Goal: Task Accomplishment & Management: Complete application form

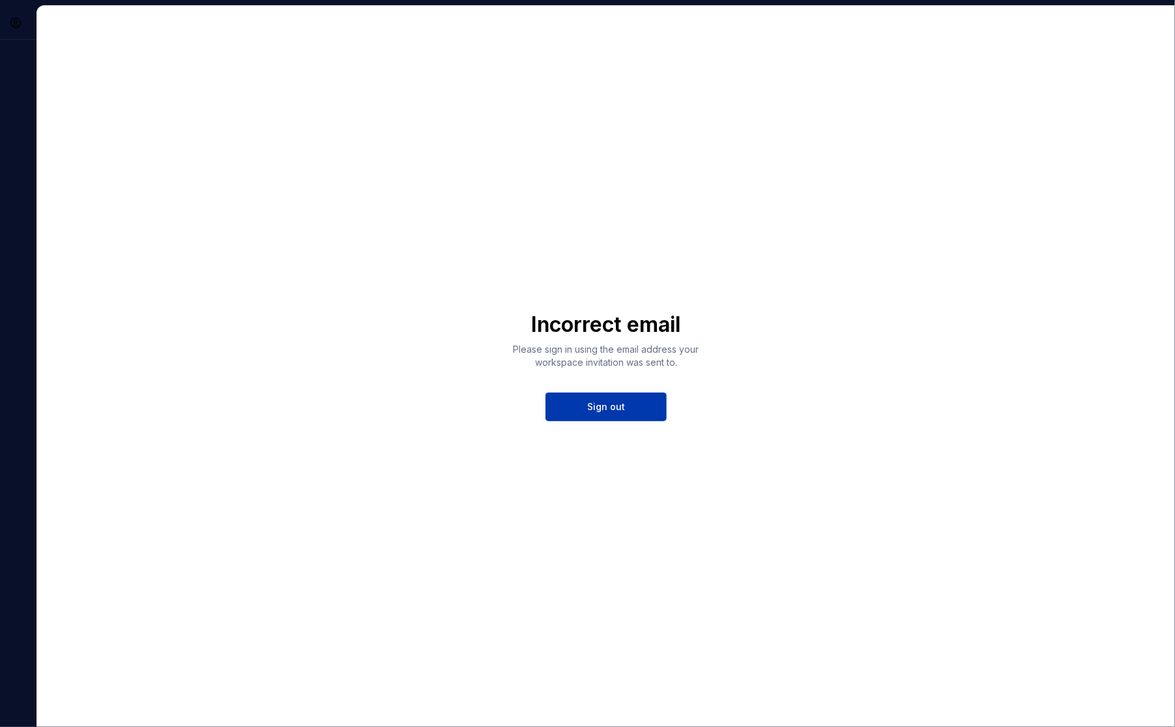
click at [637, 400] on button "Sign out" at bounding box center [605, 406] width 121 height 29
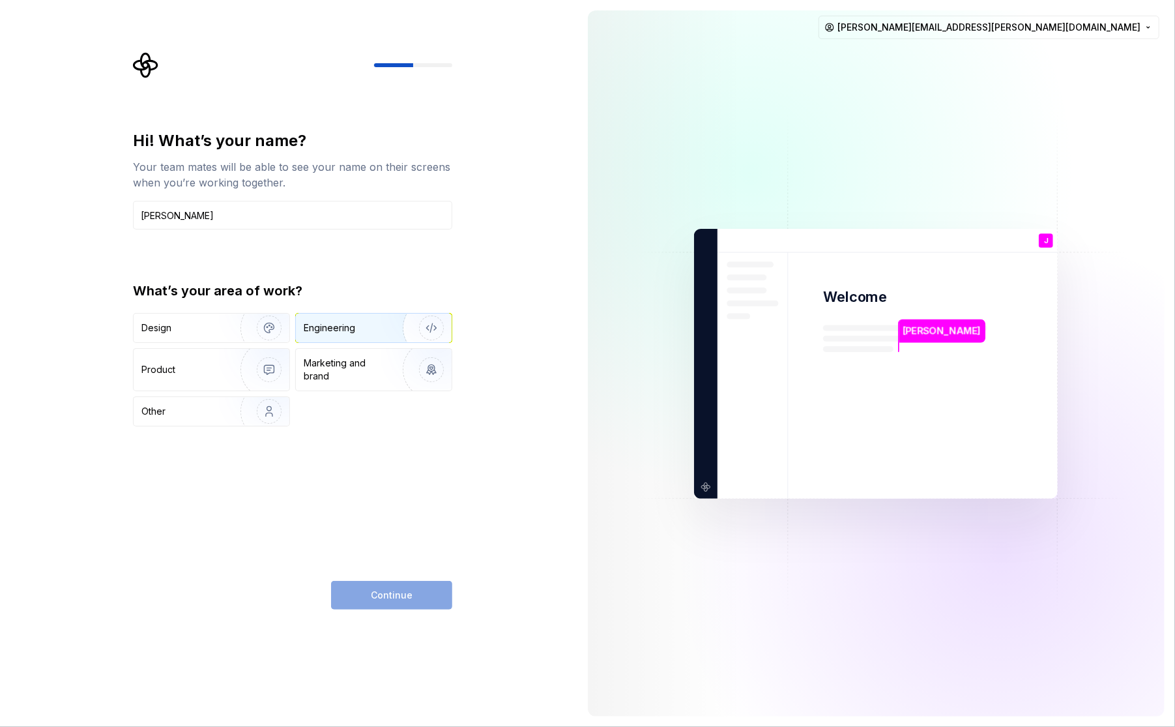
type input "Jerry Yip"
click at [351, 333] on div "Engineering" at bounding box center [329, 327] width 51 height 13
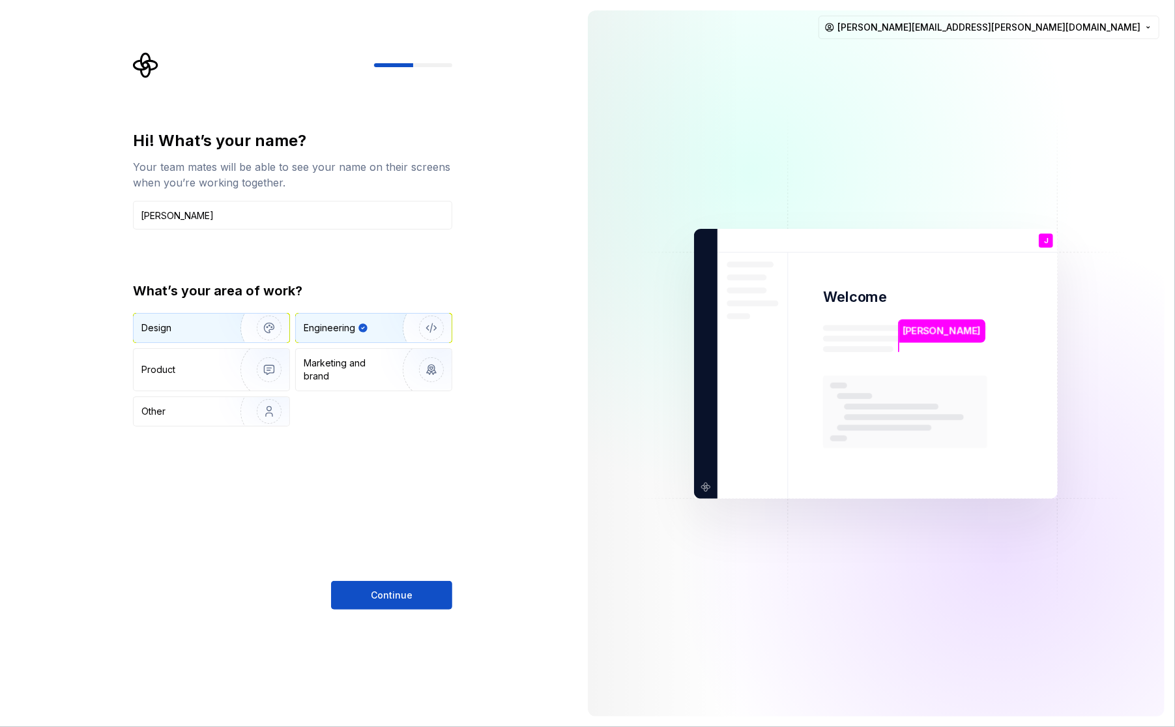
click at [231, 326] on img "button" at bounding box center [260, 327] width 83 height 87
click at [357, 326] on div "Engineering" at bounding box center [356, 327] width 104 height 13
click at [396, 597] on span "Continue" at bounding box center [392, 594] width 42 height 13
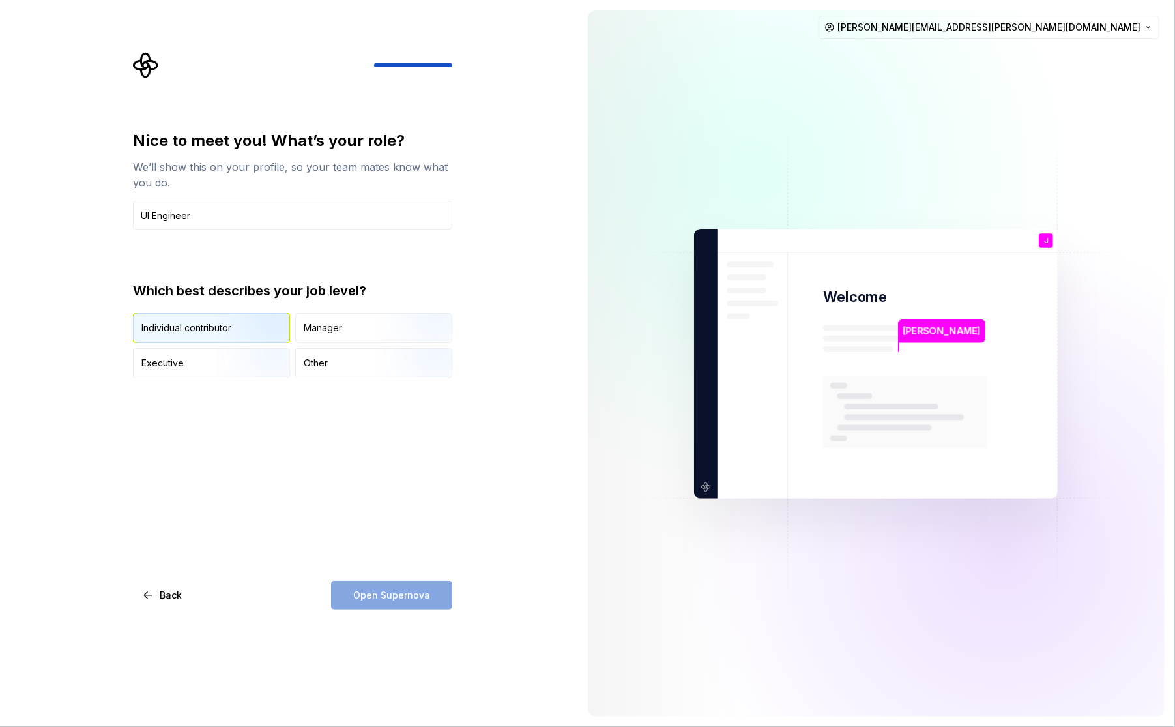
click at [242, 321] on img "button" at bounding box center [257, 343] width 83 height 87
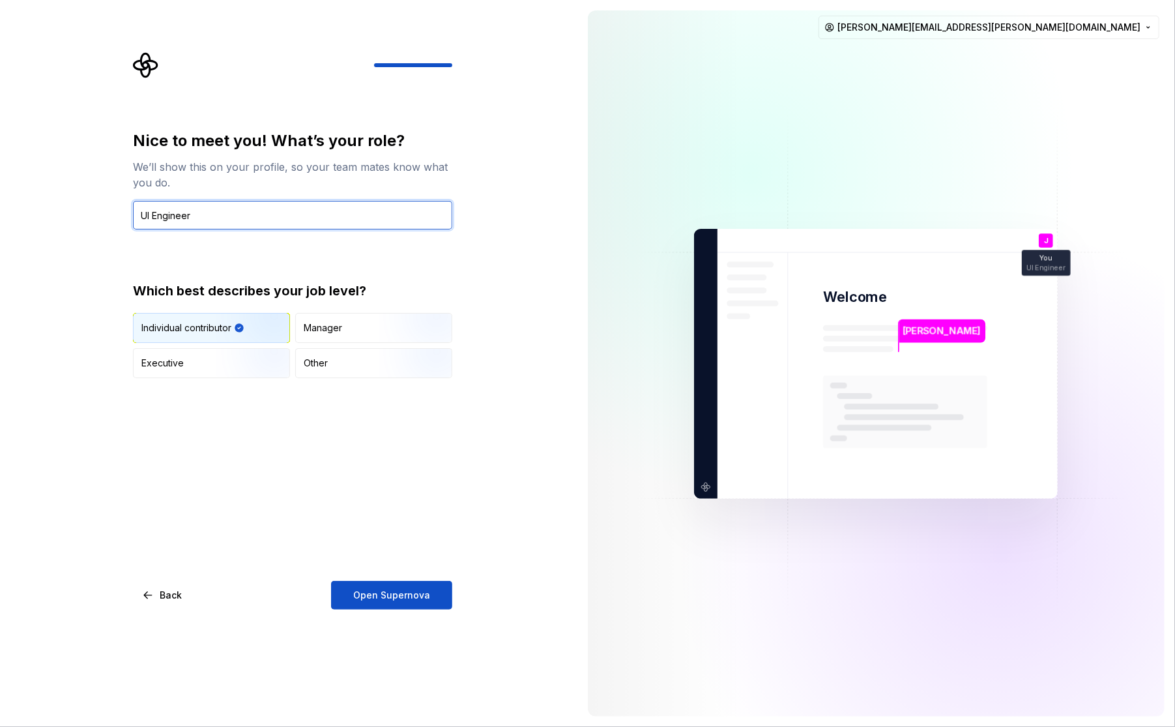
click at [251, 220] on input "UI Engineer" at bounding box center [292, 215] width 319 height 29
type input "UX Engineer"
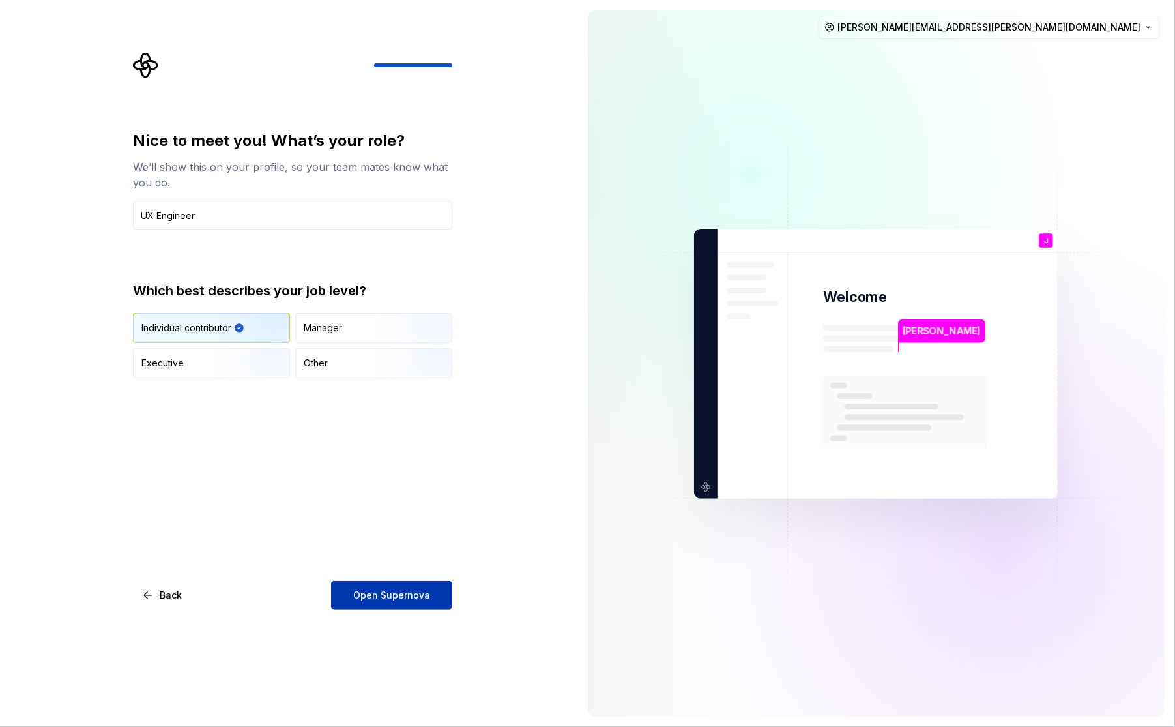
click at [416, 586] on button "Open Supernova" at bounding box center [391, 595] width 121 height 29
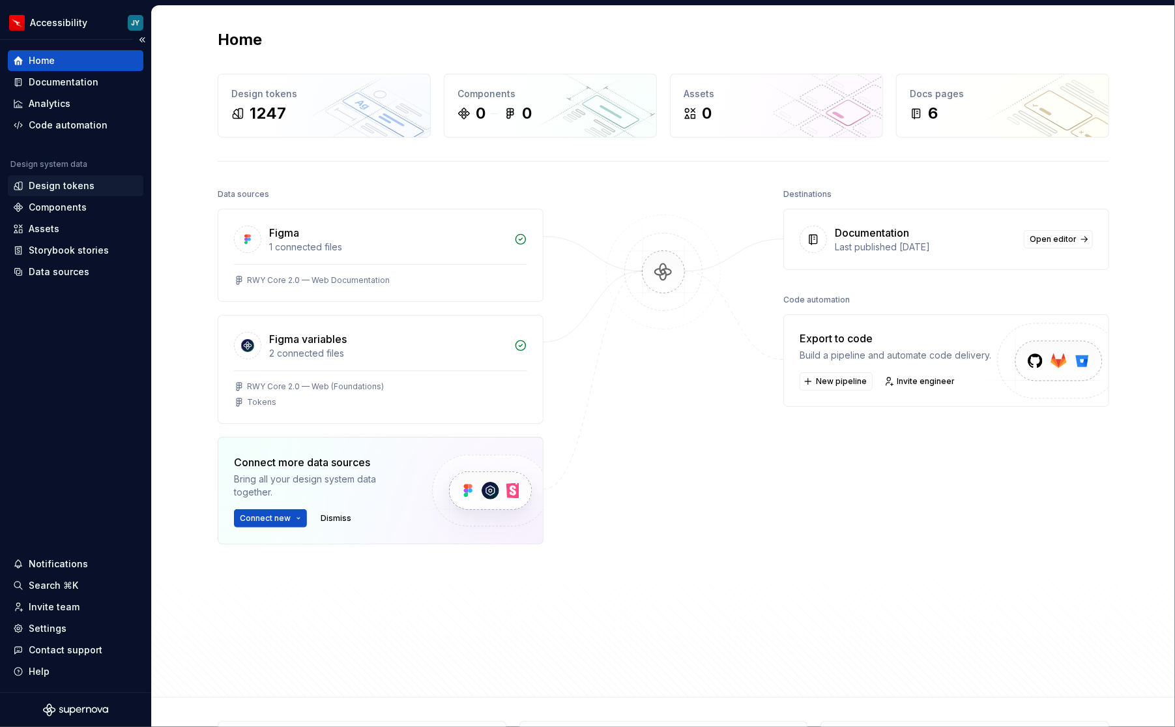
click at [89, 178] on div "Design tokens" at bounding box center [76, 185] width 136 height 21
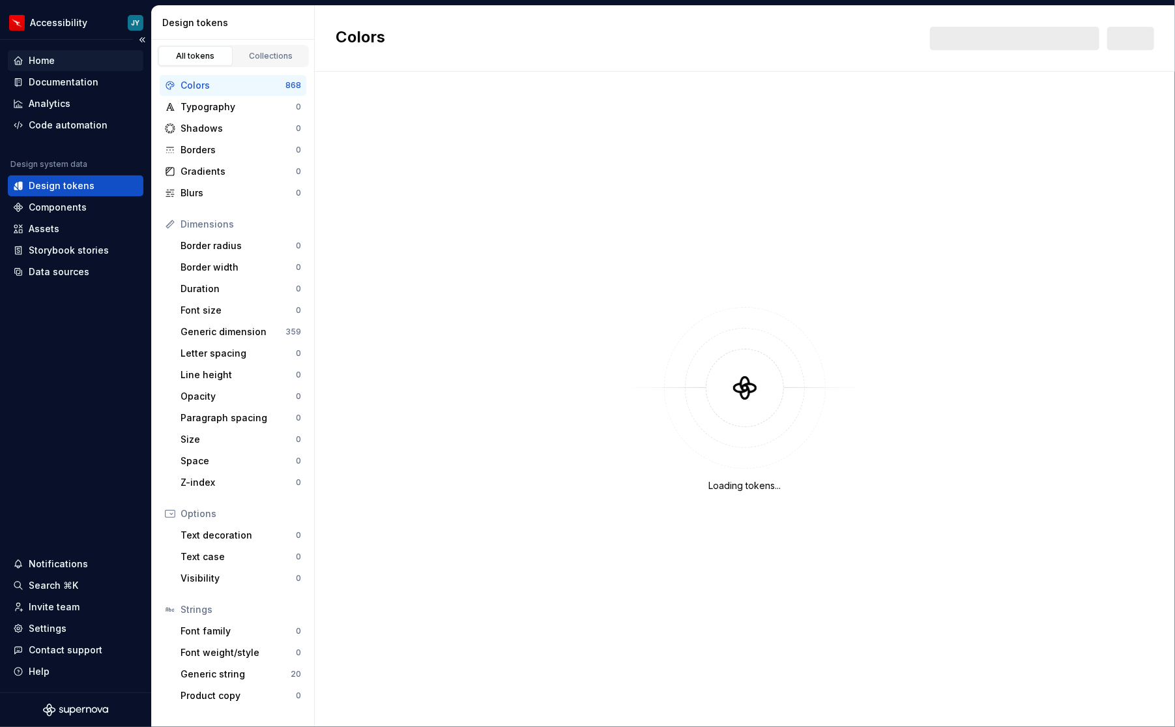
click at [73, 64] on div "Home" at bounding box center [75, 60] width 125 height 13
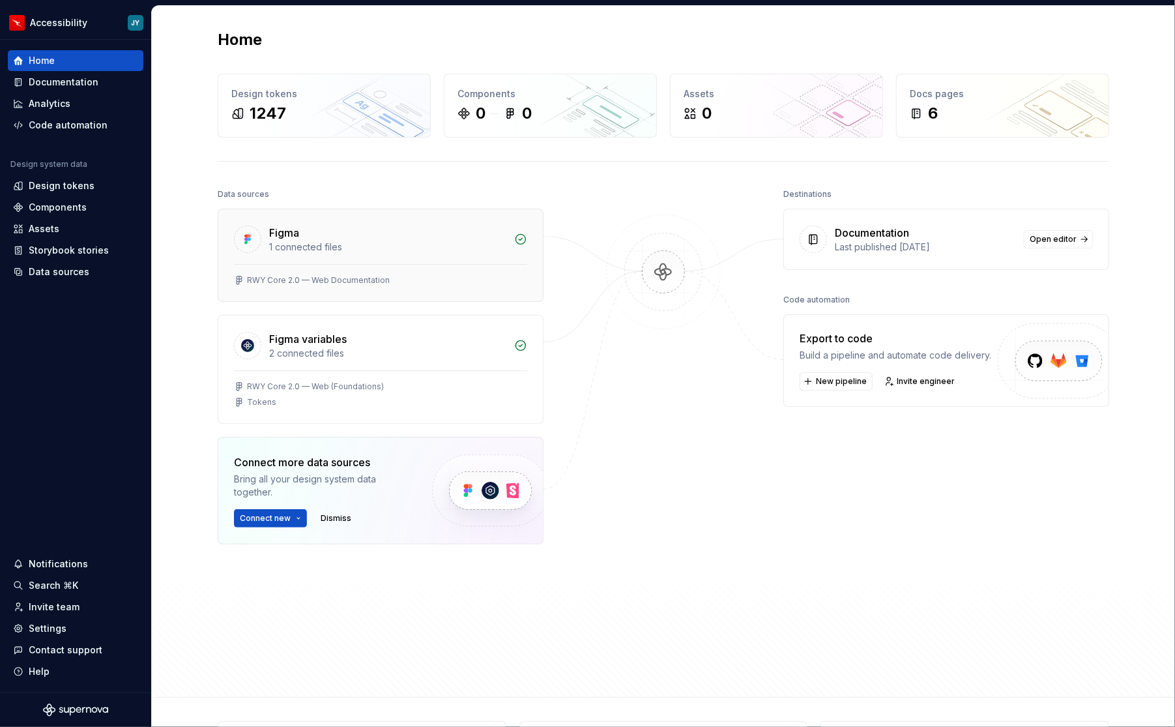
click at [341, 238] on div "Figma" at bounding box center [387, 233] width 237 height 16
